Goal: Find specific page/section: Find specific page/section

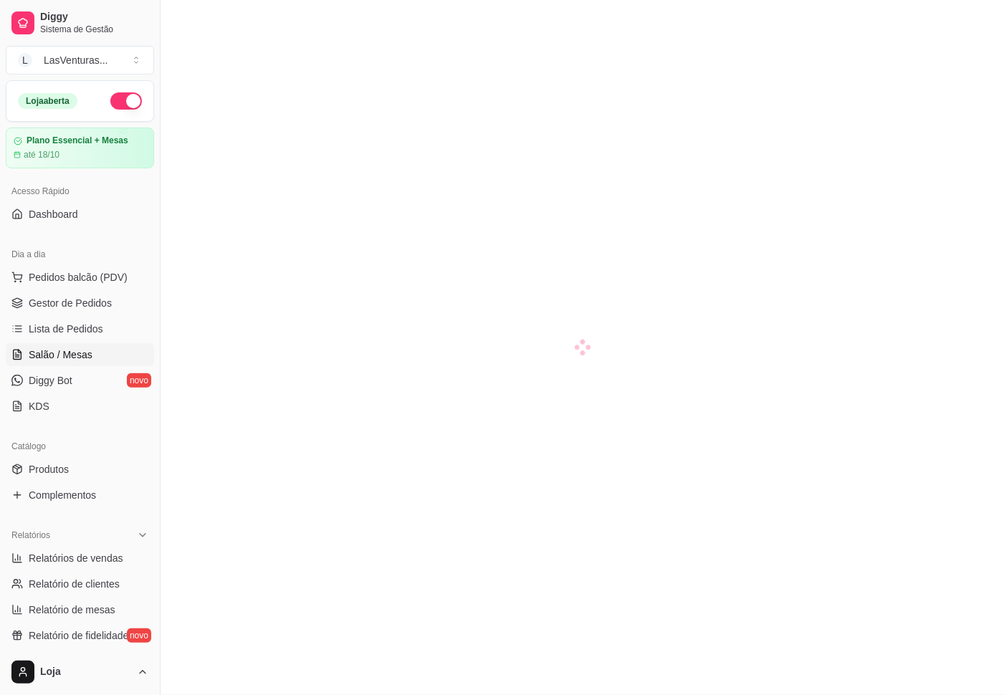
scroll to position [215, 0]
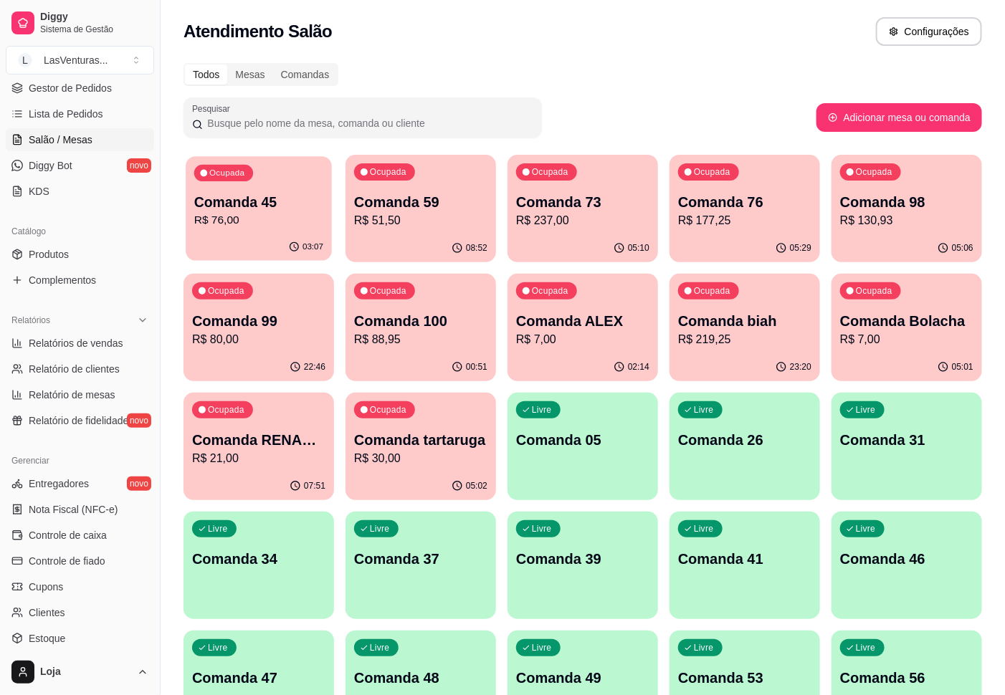
click at [280, 219] on p "R$ 76,00" at bounding box center [258, 220] width 129 height 16
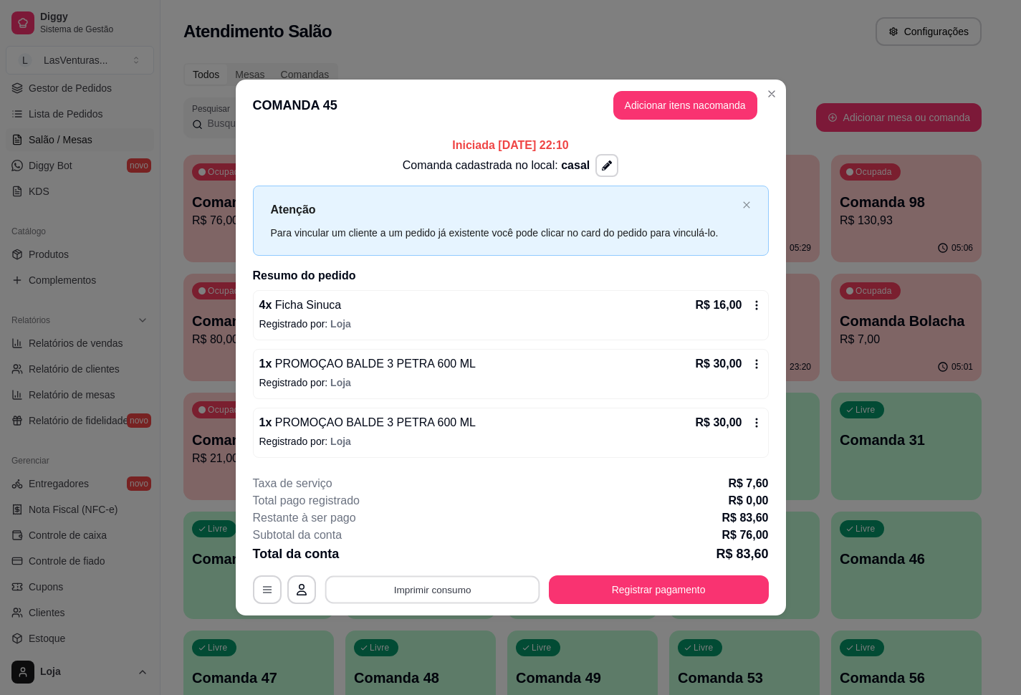
click at [442, 589] on button "Imprimir consumo" at bounding box center [432, 590] width 215 height 28
click at [450, 563] on button "IMPRESSORA" at bounding box center [437, 558] width 104 height 23
click at [680, 583] on button "Registrar pagamento" at bounding box center [659, 590] width 214 height 28
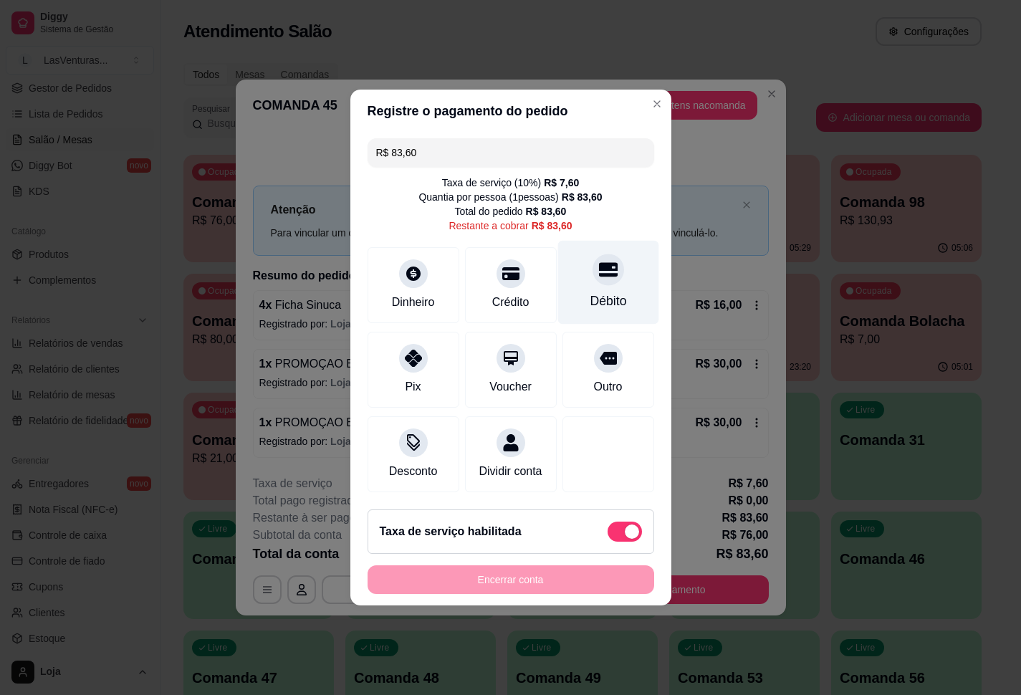
click at [593, 272] on div at bounding box center [609, 270] width 32 height 32
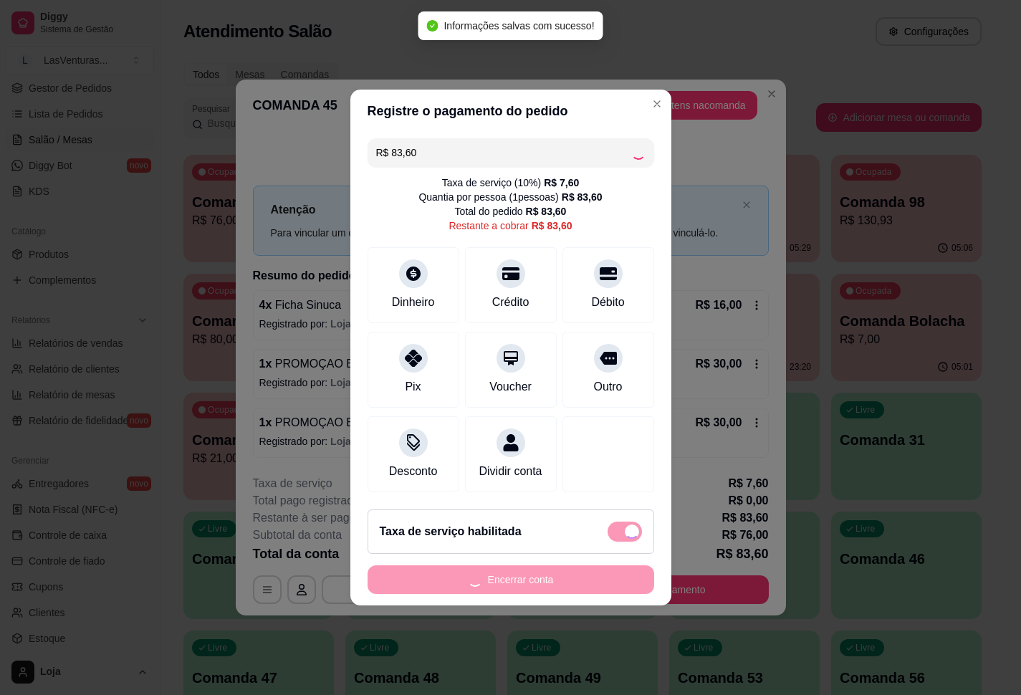
type input "R$ 0,00"
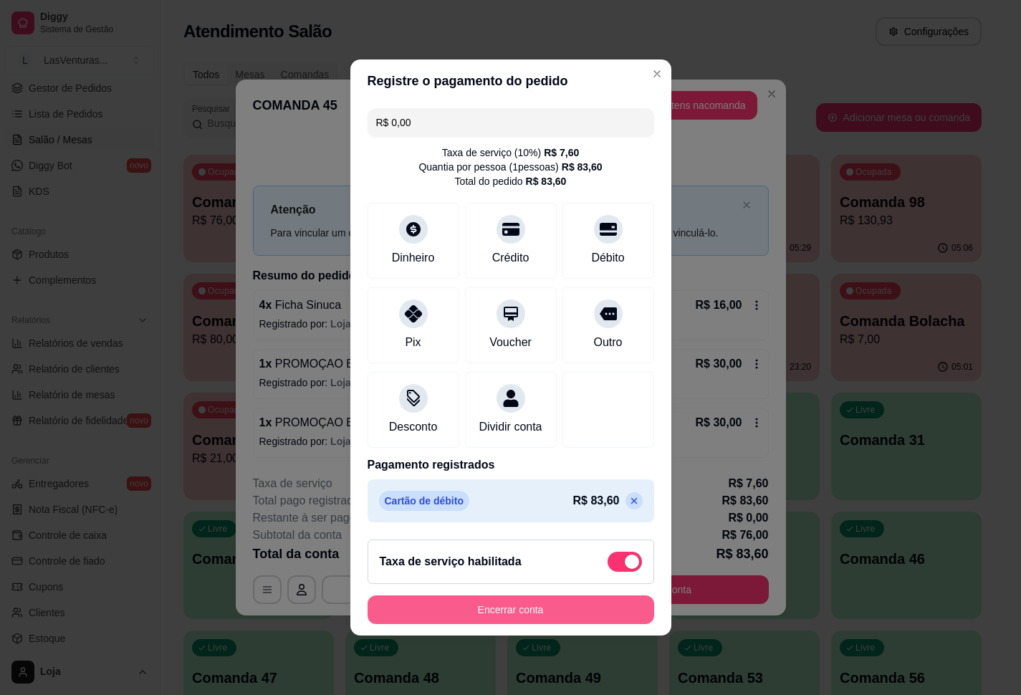
click at [499, 624] on button "Encerrar conta" at bounding box center [511, 610] width 287 height 29
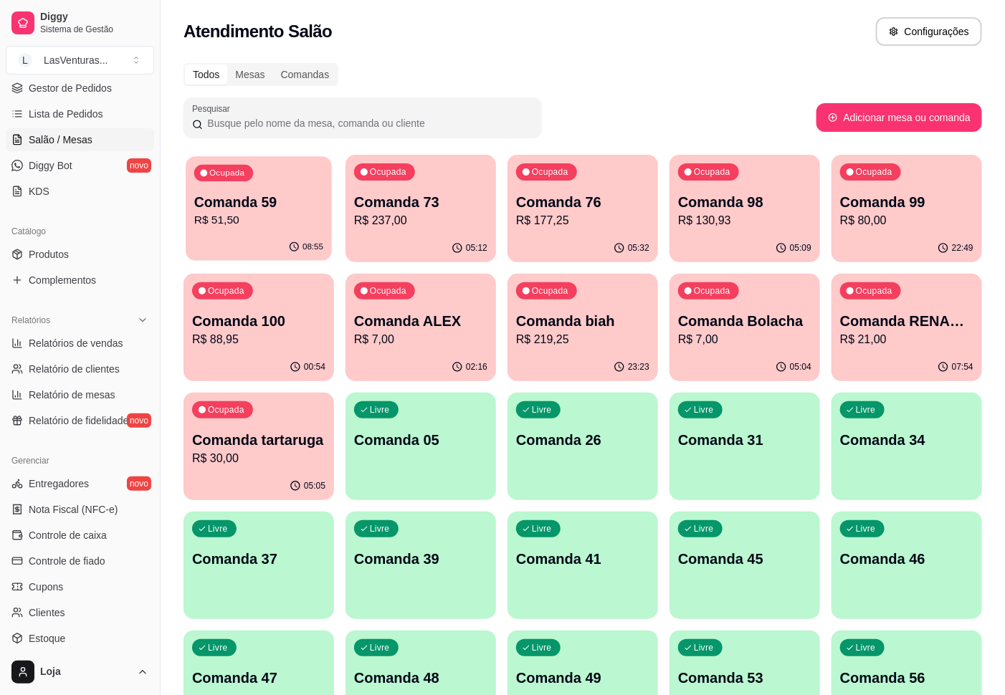
click at [250, 206] on p "Comanda 59" at bounding box center [258, 202] width 129 height 19
click at [452, 209] on p "Comanda 73" at bounding box center [420, 202] width 133 height 20
click at [643, 204] on p "Comanda 76" at bounding box center [582, 202] width 129 height 19
click at [789, 230] on div "Ocupada Comanda 98 R$ 130,93" at bounding box center [745, 194] width 146 height 77
click at [867, 214] on p "R$ 80,00" at bounding box center [906, 220] width 129 height 16
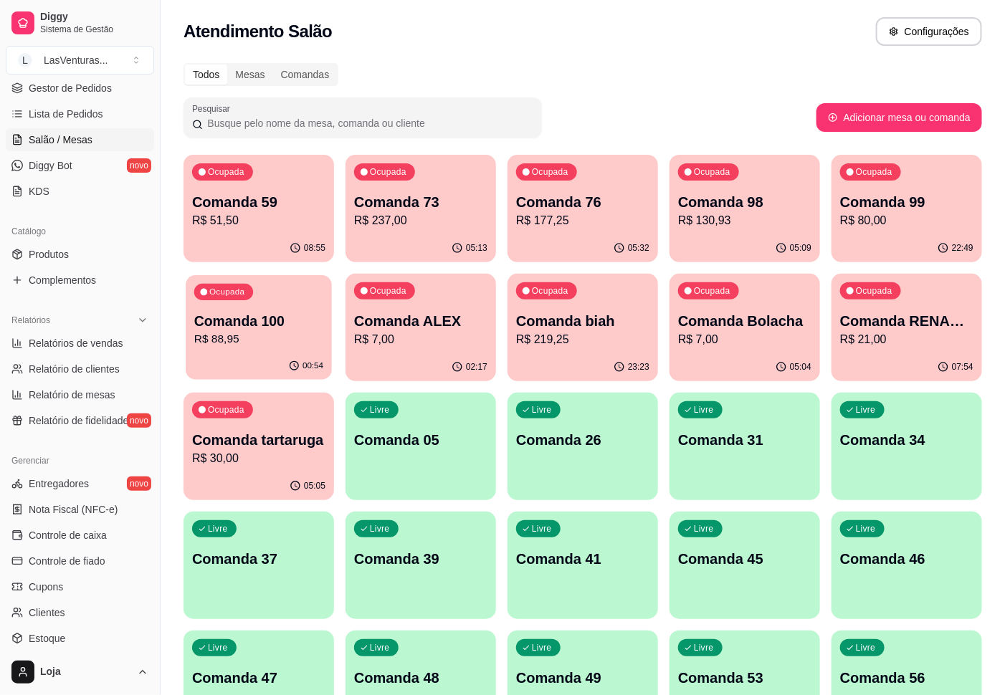
click at [269, 323] on p "Comanda 100" at bounding box center [258, 321] width 129 height 19
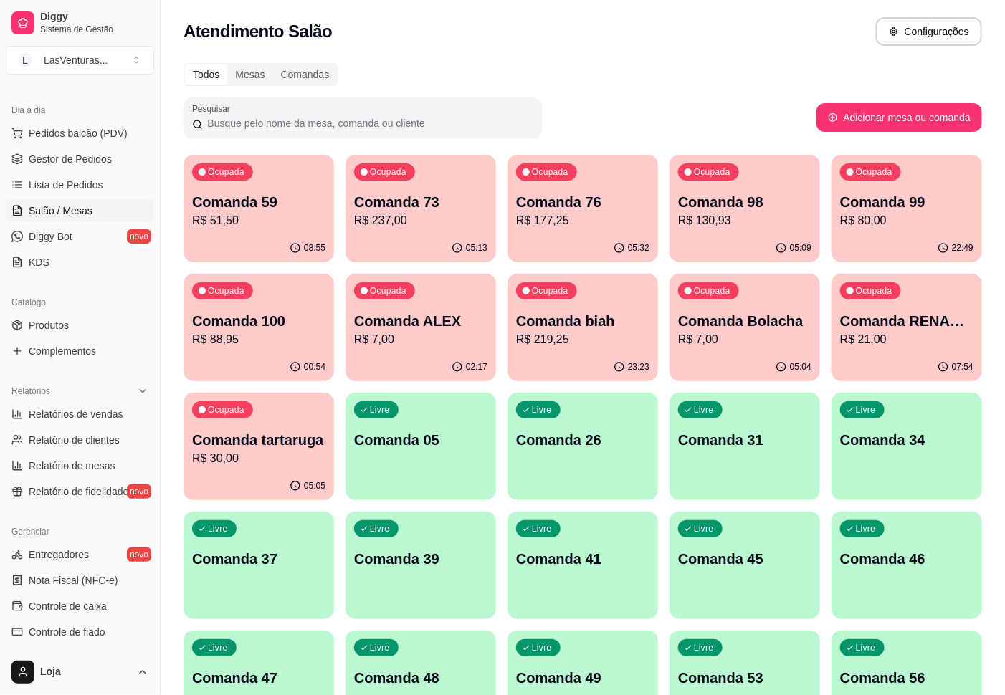
scroll to position [108, 0]
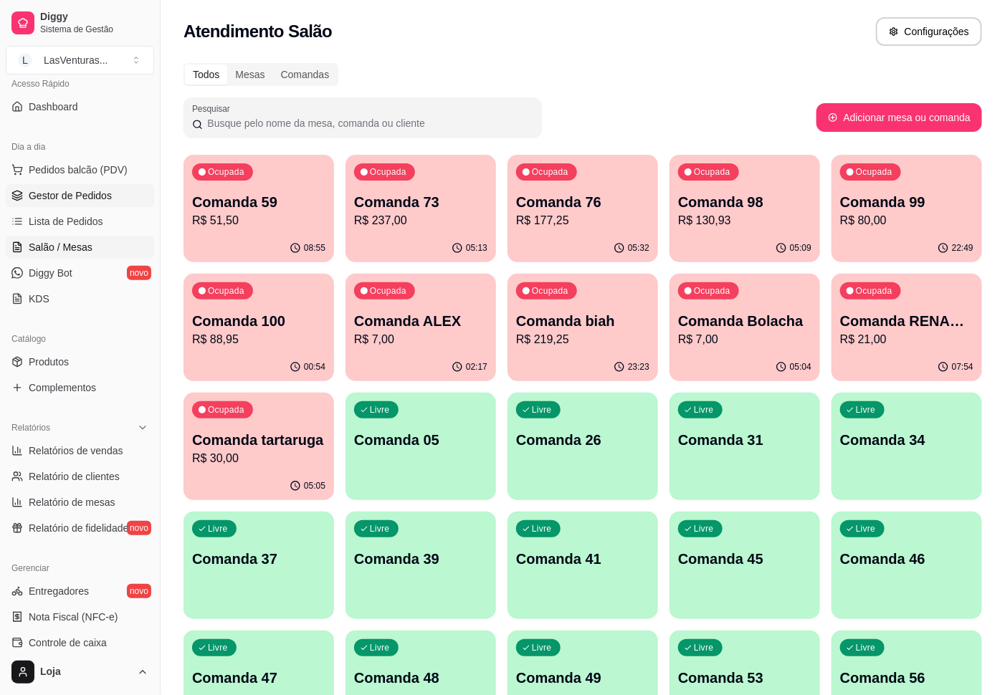
click at [77, 198] on span "Gestor de Pedidos" at bounding box center [70, 196] width 83 height 14
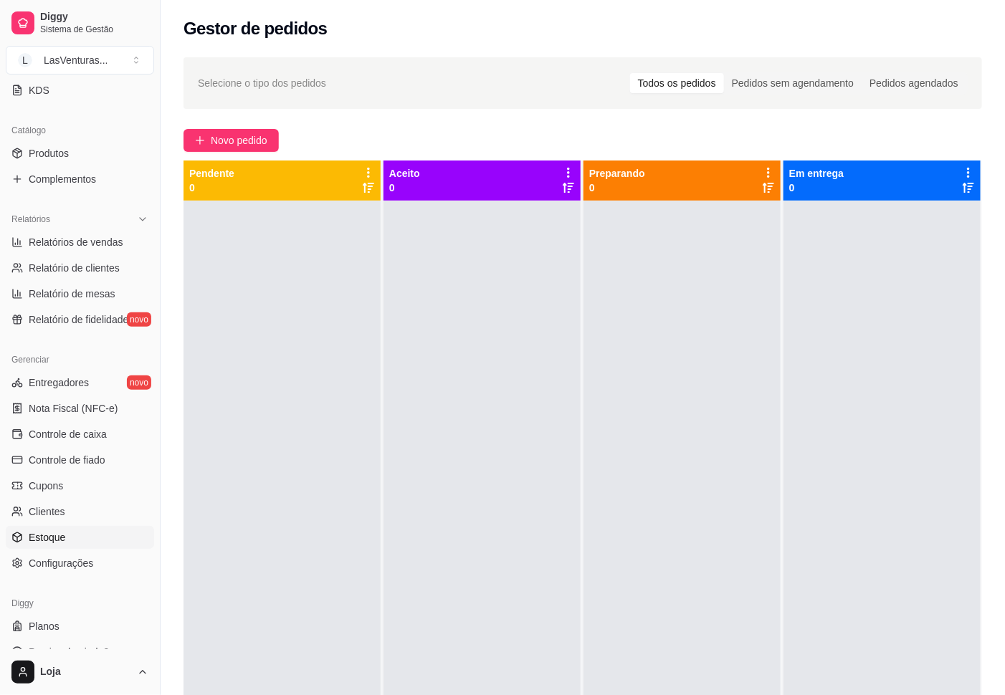
scroll to position [323, 0]
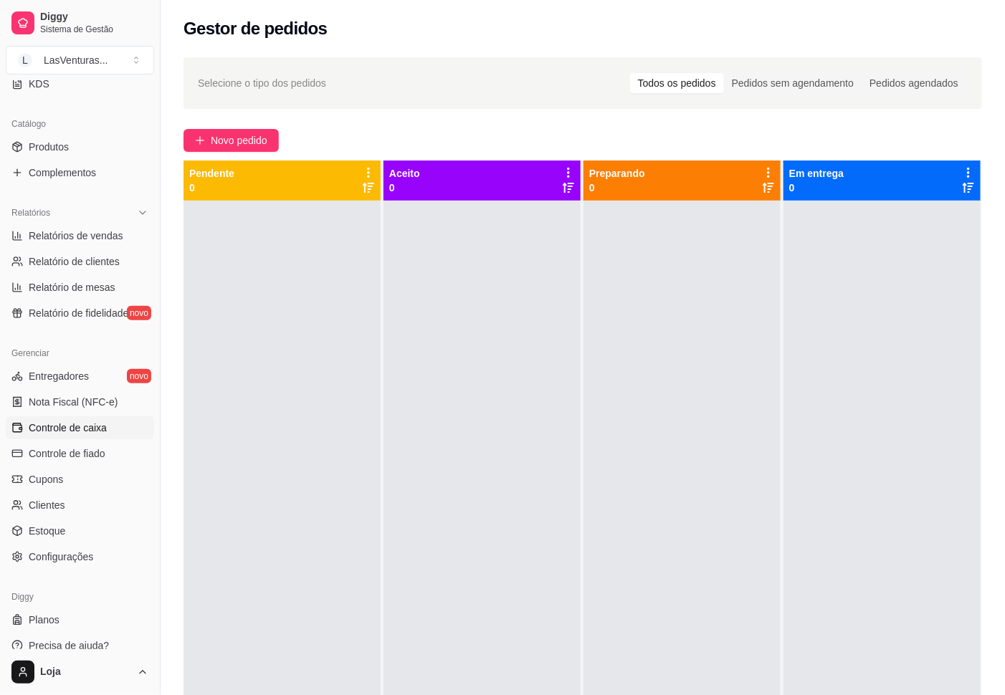
click at [62, 419] on link "Controle de caixa" at bounding box center [80, 427] width 148 height 23
